Goal: Entertainment & Leisure: Consume media (video, audio)

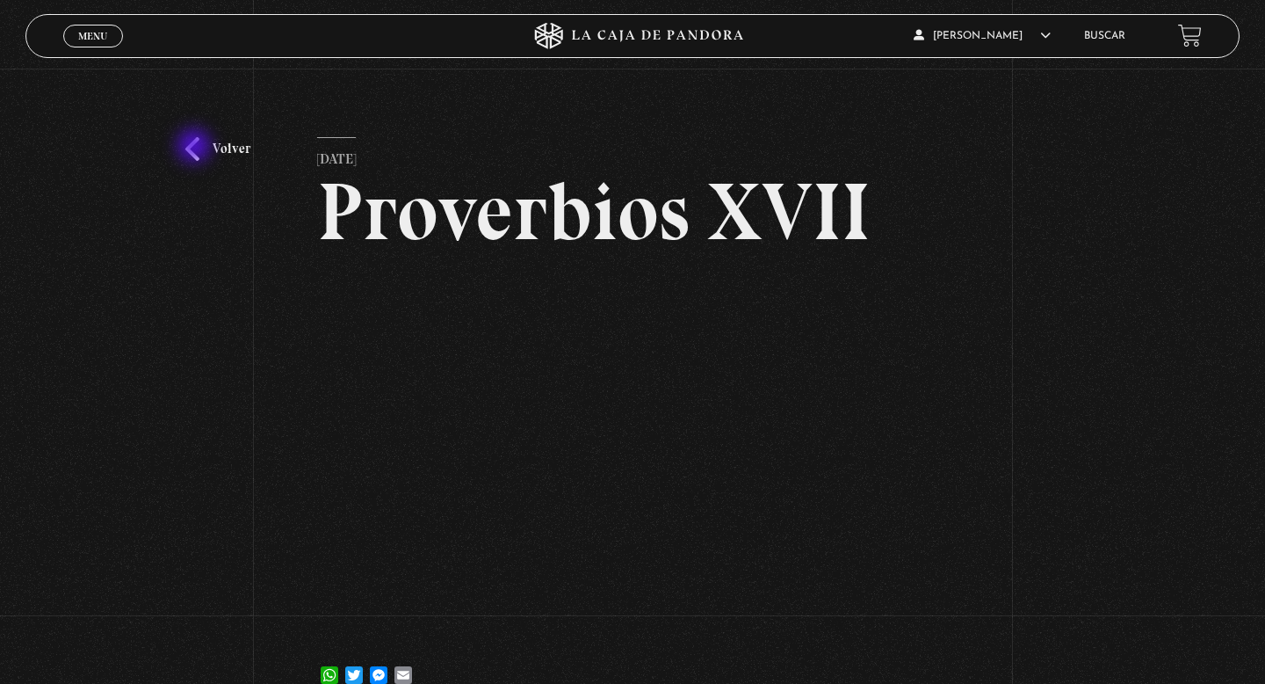
click at [198, 148] on link "Volver" at bounding box center [217, 149] width 65 height 24
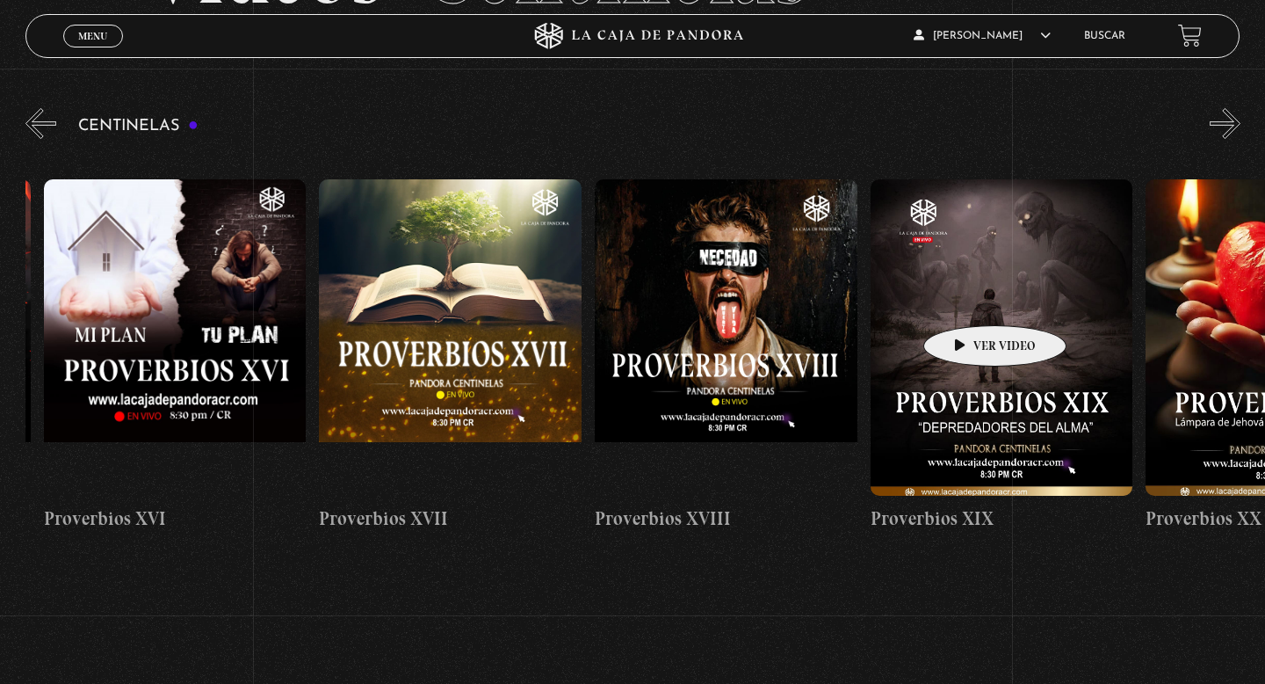
scroll to position [0, 4883]
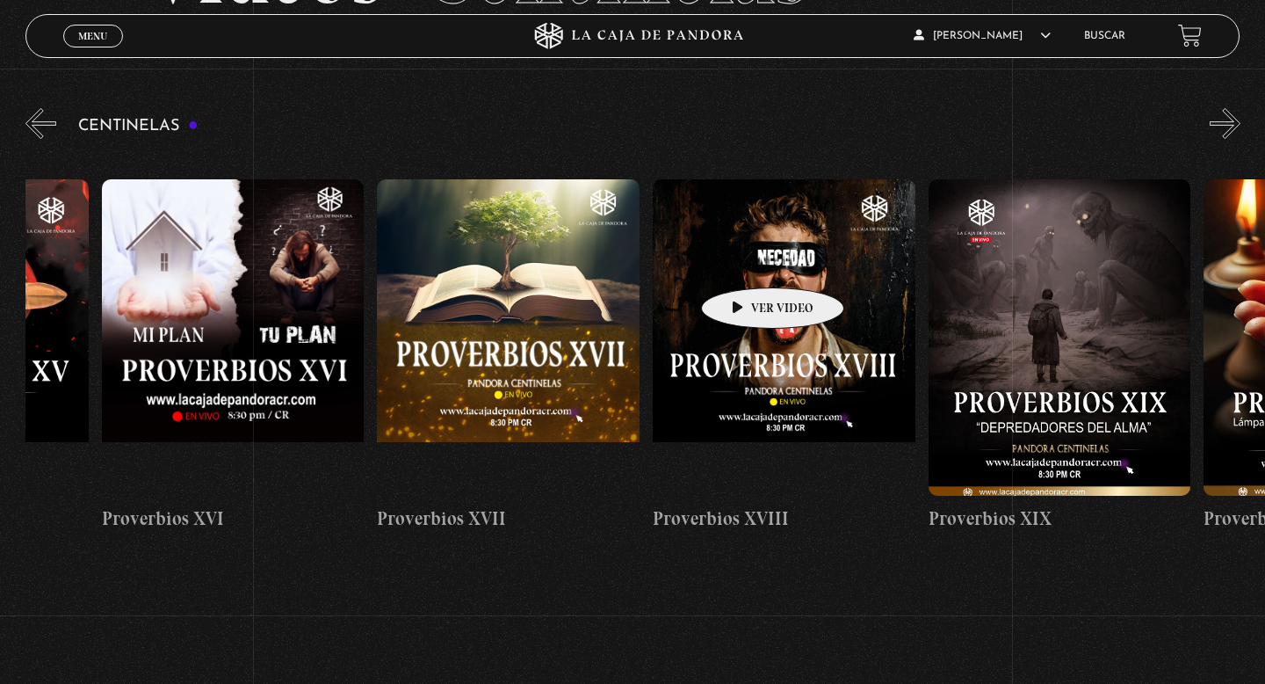
click at [745, 261] on figure at bounding box center [784, 337] width 263 height 316
